Goal: Transaction & Acquisition: Purchase product/service

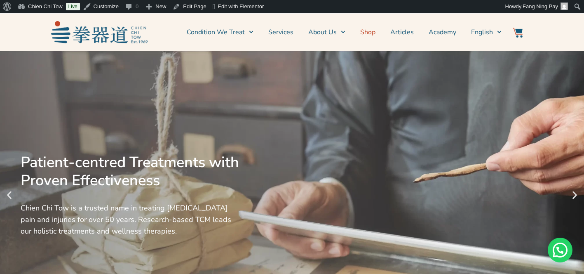
drag, startPoint x: 370, startPoint y: 35, endPoint x: 376, endPoint y: 32, distance: 7.0
click at [370, 35] on link "Shop" at bounding box center [367, 32] width 15 height 21
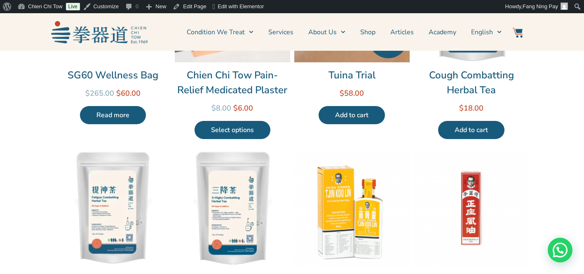
scroll to position [177, 0]
